Goal: Task Accomplishment & Management: Complete application form

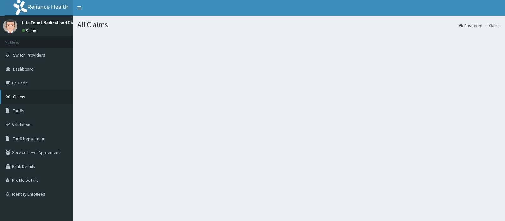
click at [20, 99] on span "Claims" at bounding box center [19, 97] width 12 height 6
click at [444, 121] on div "Add New Claim Dashboard Claims New Claim" at bounding box center [289, 126] width 433 height 221
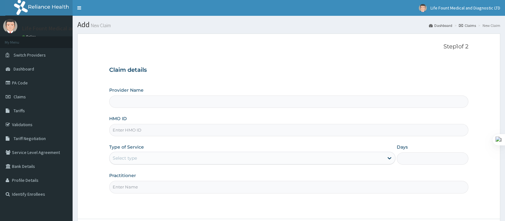
type input "Life Fount Medical and Diagnostic centre Ltd"
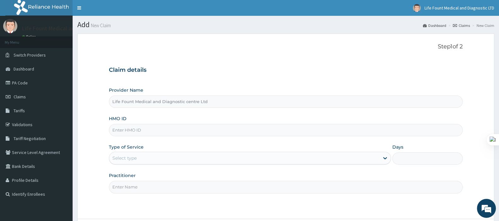
click at [150, 130] on input "HMO ID" at bounding box center [286, 130] width 354 height 12
click at [161, 133] on input "HMO ID" at bounding box center [286, 130] width 354 height 12
paste input "AFO/10037/A"
type input "AFO/10037/A"
click at [148, 160] on div "Select type" at bounding box center [244, 158] width 270 height 10
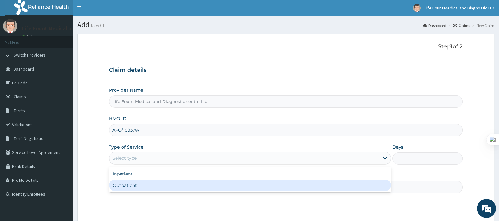
click at [133, 183] on div "Outpatient" at bounding box center [250, 184] width 282 height 11
type input "1"
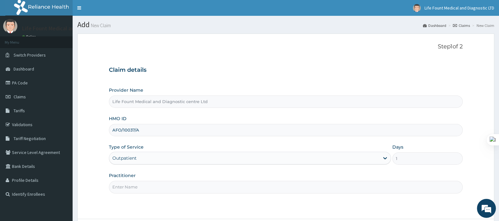
click at [133, 187] on input "Practitioner" at bounding box center [286, 187] width 354 height 12
type input "[PERSON_NAME]"
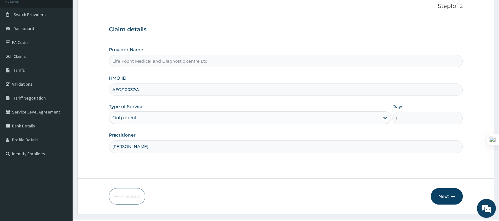
scroll to position [54, 0]
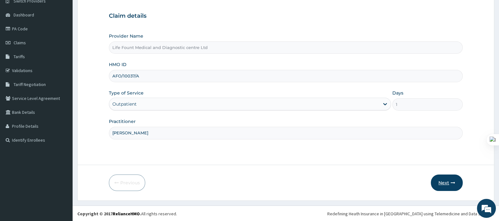
click at [443, 180] on button "Next" at bounding box center [447, 182] width 32 height 16
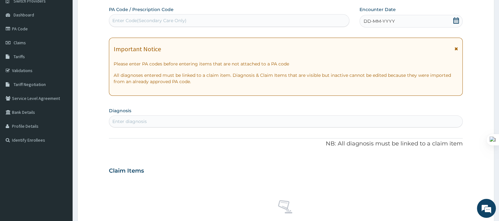
click at [456, 20] on icon at bounding box center [456, 20] width 6 height 6
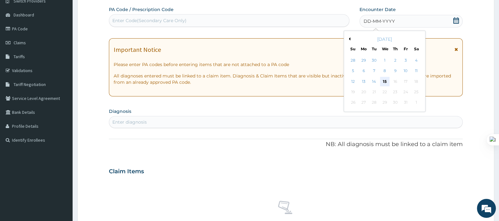
click at [384, 81] on div "15" at bounding box center [384, 81] width 9 height 9
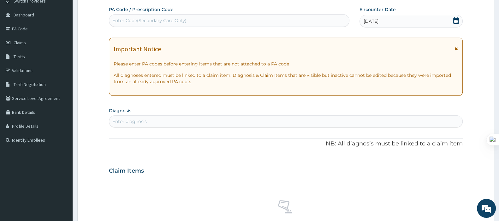
click at [217, 119] on div "Enter diagnosis" at bounding box center [285, 121] width 353 height 10
type input "[MEDICAL_DATA]"
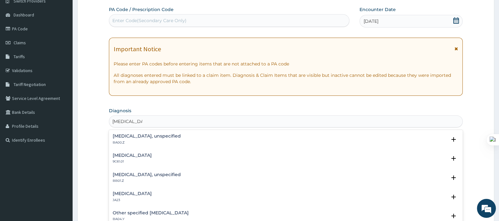
click at [166, 137] on h4 "[MEDICAL_DATA], unspecified" at bounding box center [147, 136] width 68 height 5
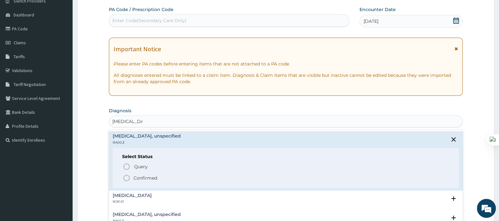
click at [143, 178] on p "Confirmed" at bounding box center [146, 178] width 24 height 6
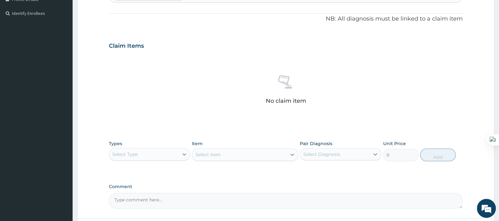
scroll to position [234, 0]
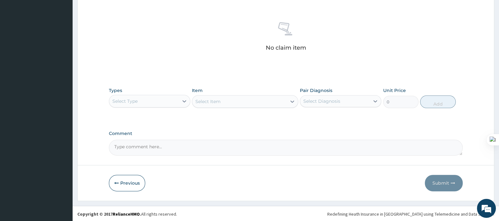
click at [166, 99] on div "Select Type" at bounding box center [143, 101] width 69 height 10
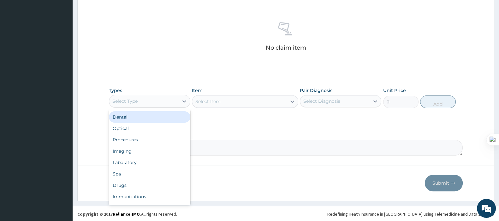
type input "p"
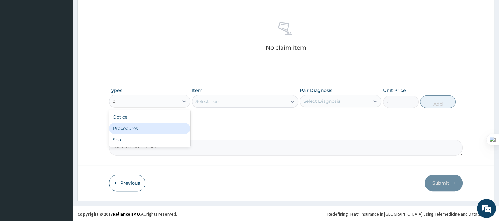
click at [147, 127] on div "Procedures" at bounding box center [150, 128] width 82 height 11
click at [270, 103] on div "Select Item" at bounding box center [239, 101] width 94 height 10
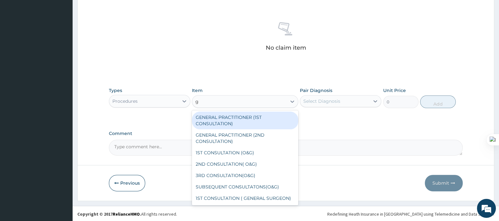
type input "gp"
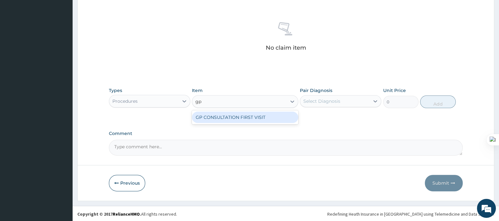
drag, startPoint x: 250, startPoint y: 113, endPoint x: 329, endPoint y: 106, distance: 80.3
click at [251, 114] on div "GP CONSULTATION FIRST VISIT" at bounding box center [245, 117] width 106 height 11
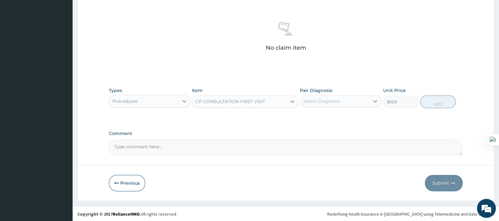
click at [331, 102] on div "Select Diagnosis" at bounding box center [322, 101] width 37 height 6
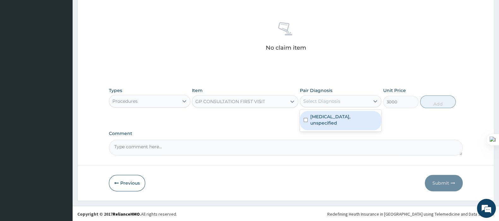
click at [329, 113] on label "[MEDICAL_DATA], unspecified" at bounding box center [344, 119] width 67 height 13
click at [435, 103] on button "Add" at bounding box center [437, 101] width 35 height 13
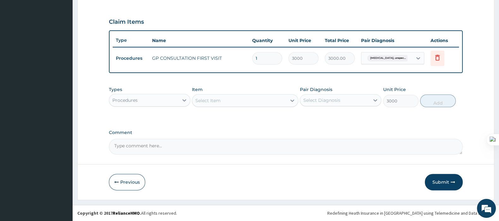
scroll to position [204, 0]
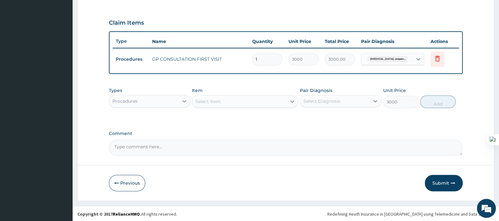
type input "0"
click at [171, 100] on div "Procedures" at bounding box center [143, 101] width 69 height 10
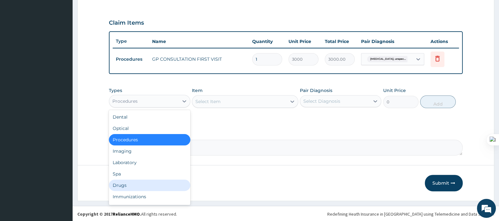
drag, startPoint x: 125, startPoint y: 180, endPoint x: 155, endPoint y: 158, distance: 37.4
click at [125, 181] on div "Drugs" at bounding box center [150, 184] width 82 height 11
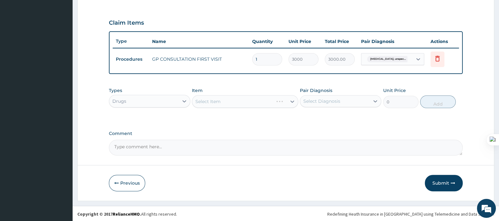
click at [209, 96] on div "Select Item" at bounding box center [245, 101] width 106 height 13
click at [213, 103] on div "Select Item" at bounding box center [245, 101] width 106 height 13
click at [240, 100] on div "Select Item" at bounding box center [245, 101] width 106 height 13
click at [219, 99] on div "Select Item" at bounding box center [245, 101] width 106 height 13
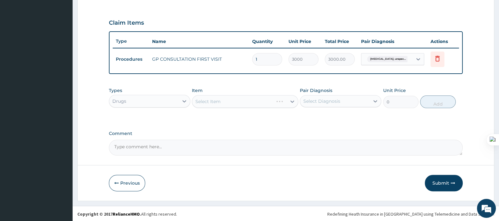
click at [225, 102] on div "Select Item" at bounding box center [245, 101] width 106 height 13
click at [211, 99] on div "Select Item" at bounding box center [245, 101] width 106 height 13
click at [264, 99] on div "Select Item" at bounding box center [245, 101] width 106 height 13
click at [248, 102] on div "Select Item" at bounding box center [245, 101] width 106 height 13
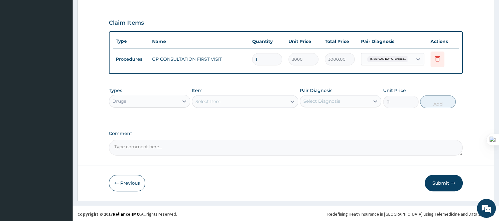
click at [223, 101] on div "Select Item" at bounding box center [239, 101] width 94 height 10
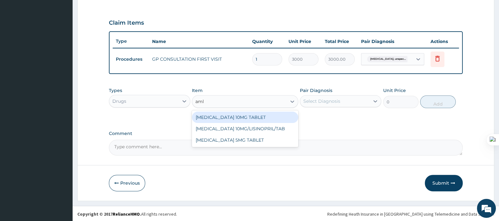
type input "amlo"
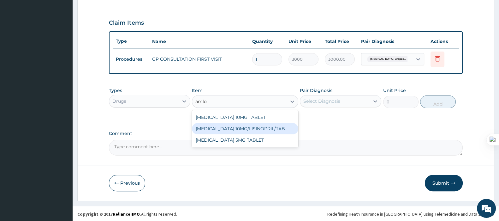
click at [235, 128] on div "[MEDICAL_DATA] 10MG/LISINOPRIL/TAB" at bounding box center [245, 128] width 106 height 11
type input "27"
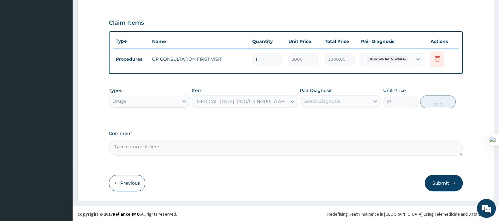
click at [248, 102] on div "[MEDICAL_DATA] 10MG/LISINOPRIL/TAB" at bounding box center [240, 101] width 89 height 6
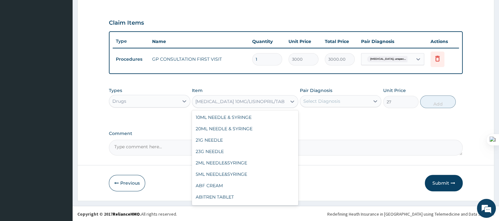
scroll to position [592, 0]
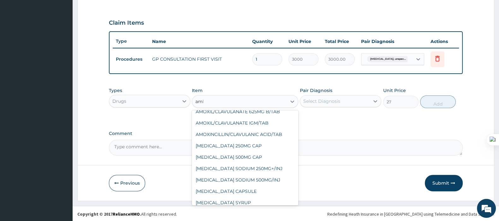
type input "amlodi"
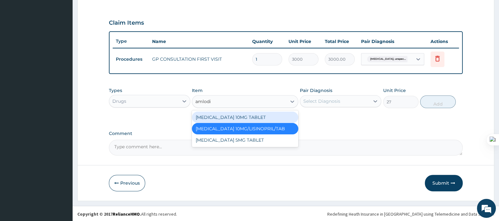
scroll to position [0, 0]
click at [239, 114] on div "[MEDICAL_DATA] 10MG TABLET" at bounding box center [245, 117] width 106 height 11
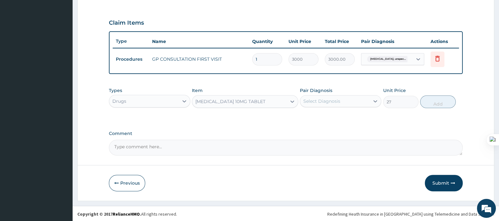
click at [251, 99] on div "[MEDICAL_DATA] 10MG TABLET" at bounding box center [231, 101] width 70 height 6
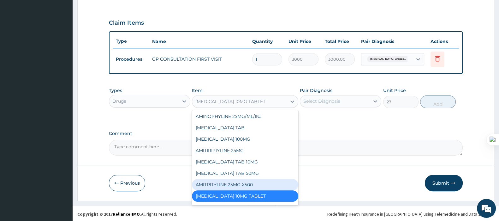
scroll to position [620, 0]
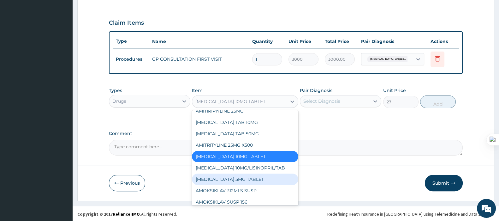
click at [234, 176] on div "[MEDICAL_DATA] 5MG TABLET" at bounding box center [245, 178] width 106 height 11
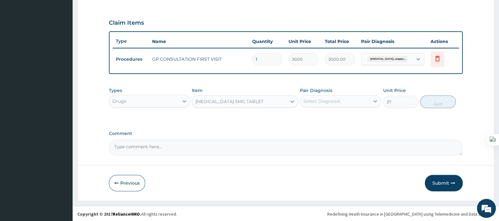
click at [256, 96] on div "[MEDICAL_DATA] 5MG TABLET" at bounding box center [239, 101] width 94 height 10
click at [324, 103] on div "Select Diagnosis" at bounding box center [322, 101] width 37 height 6
click at [327, 100] on div "Select Diagnosis" at bounding box center [322, 101] width 37 height 6
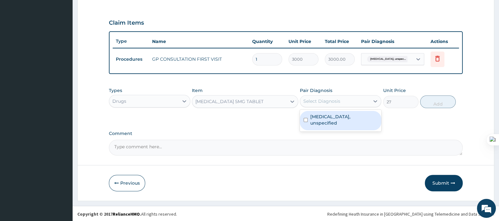
click at [324, 95] on div "Select Diagnosis" at bounding box center [341, 101] width 82 height 12
click at [322, 122] on label "[MEDICAL_DATA], unspecified" at bounding box center [344, 119] width 67 height 13
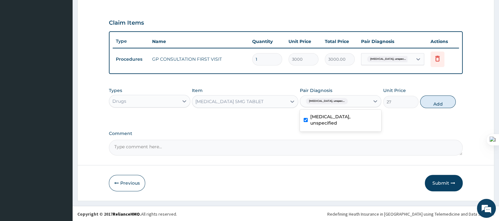
checkbox input "true"
click at [433, 103] on button "Add" at bounding box center [437, 101] width 35 height 13
type input "0"
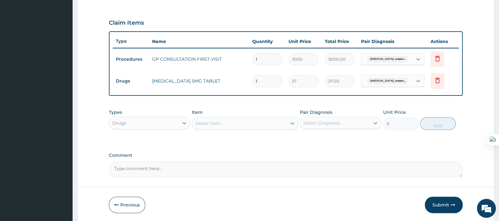
click at [273, 82] on input "1" at bounding box center [267, 81] width 30 height 12
type input "14"
type input "378.00"
type input "14"
click at [234, 123] on div "Select Item" at bounding box center [239, 123] width 94 height 10
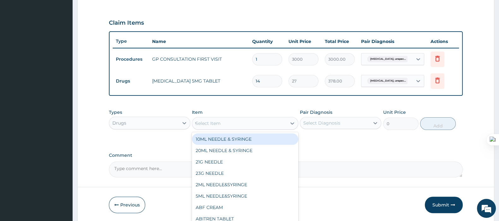
type input "vasop"
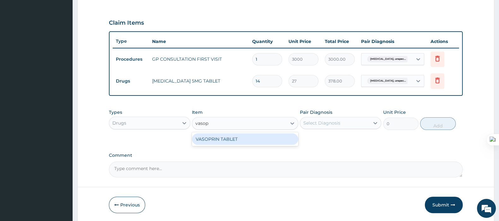
click at [233, 143] on div "VASOPRIN TABLET" at bounding box center [245, 138] width 106 height 11
type input "10"
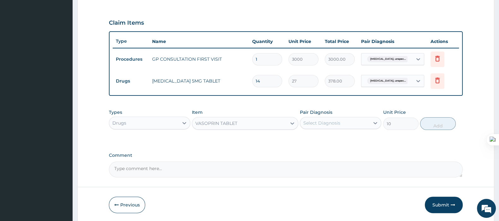
click at [316, 129] on div "Types Drugs Item option VASOPRIN TABLET, selected. Select is focused ,type to r…" at bounding box center [286, 119] width 354 height 27
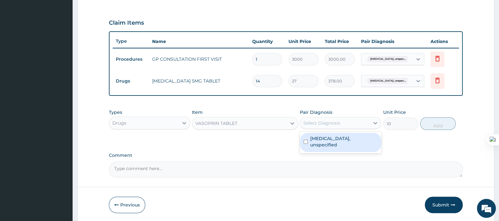
click at [319, 126] on div "Select Diagnosis" at bounding box center [334, 123] width 69 height 10
click at [320, 137] on label "[MEDICAL_DATA], unspecified" at bounding box center [344, 141] width 67 height 13
checkbox input "true"
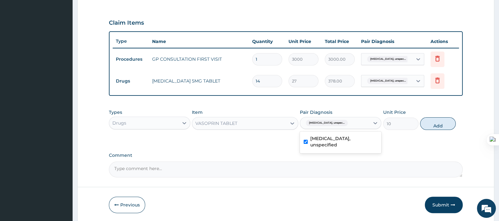
click at [434, 123] on button "Add" at bounding box center [437, 123] width 35 height 13
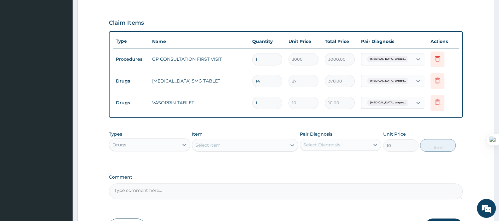
type input "0"
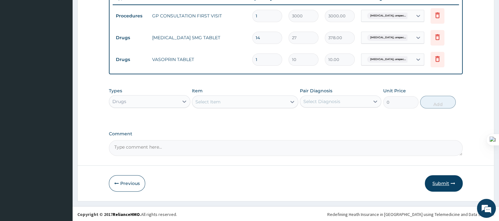
click at [440, 181] on button "Submit" at bounding box center [444, 183] width 38 height 16
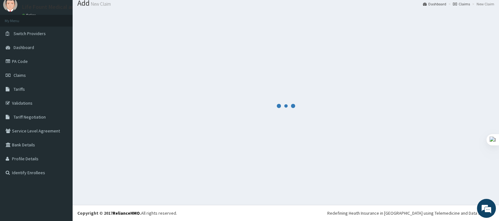
scroll to position [21, 0]
